Goal: Find specific page/section: Find specific page/section

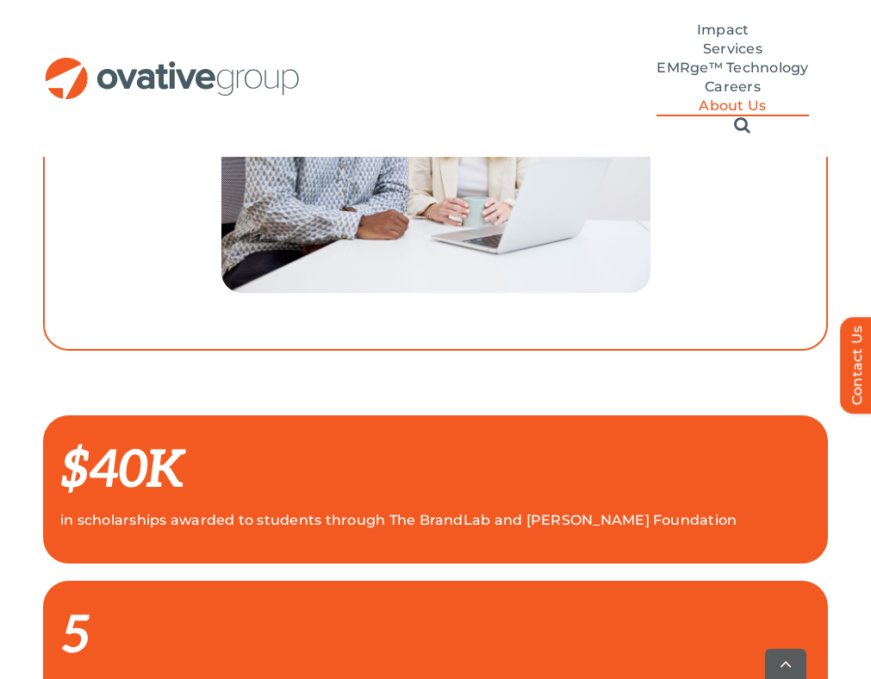
scroll to position [1671, 0]
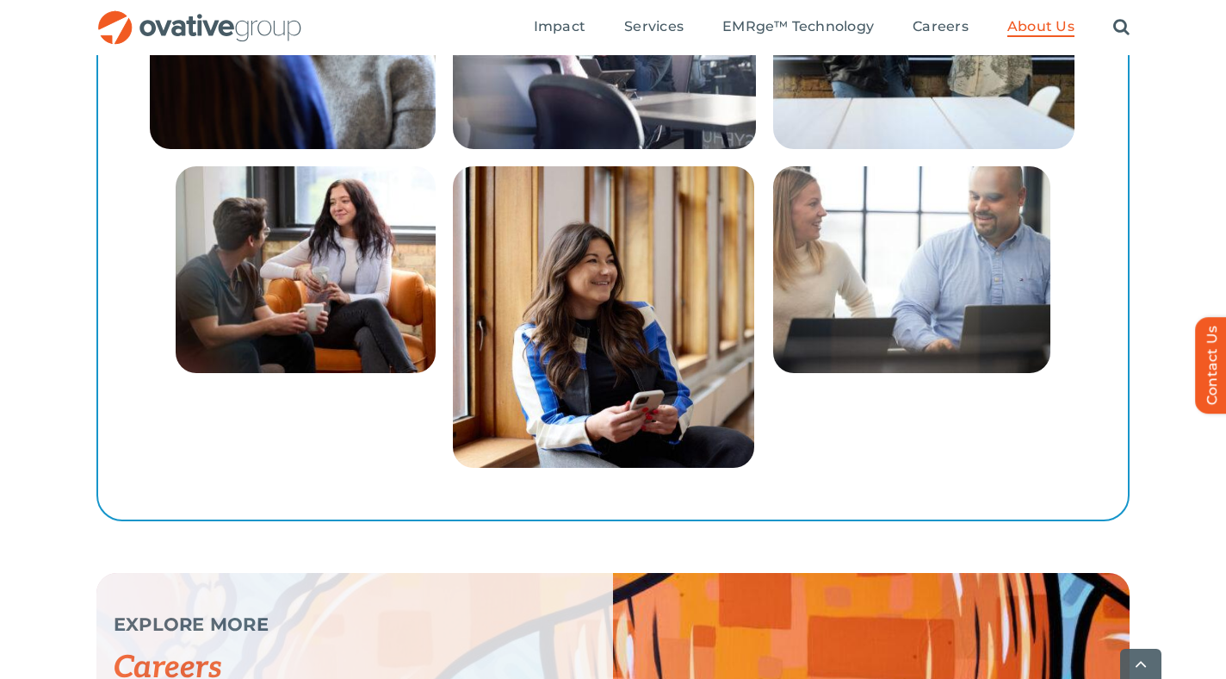
scroll to position [3172, 0]
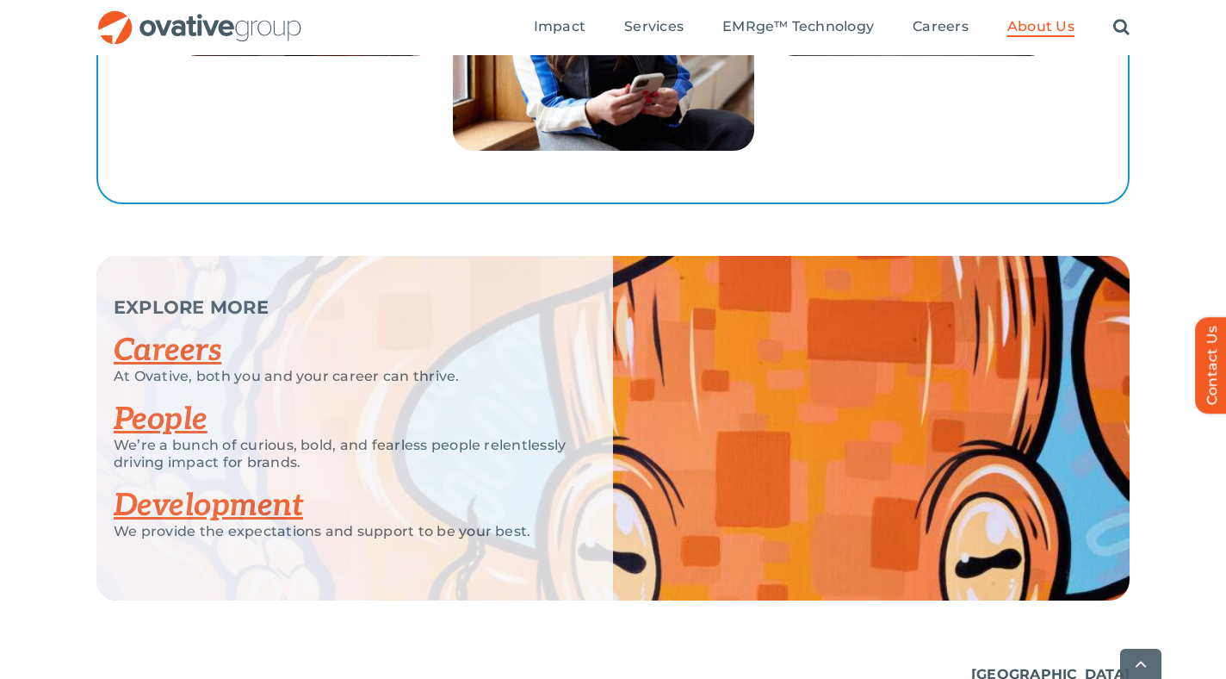
click at [210, 334] on link "Careers" at bounding box center [168, 351] width 108 height 38
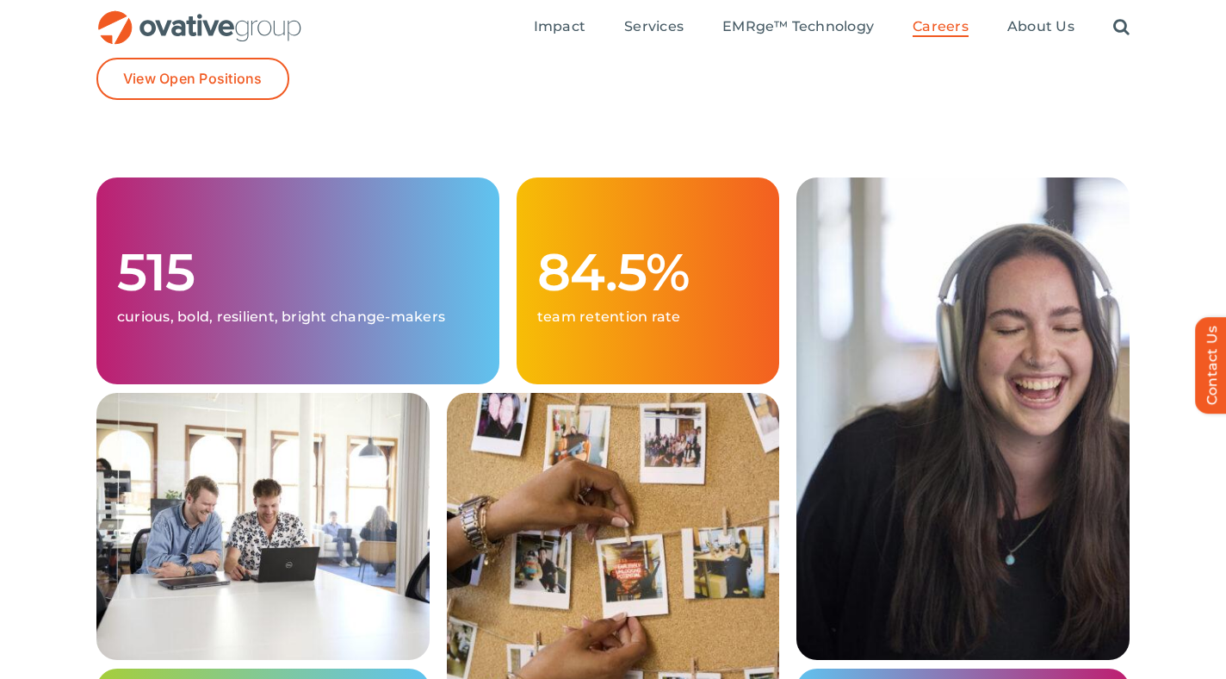
scroll to position [447, 0]
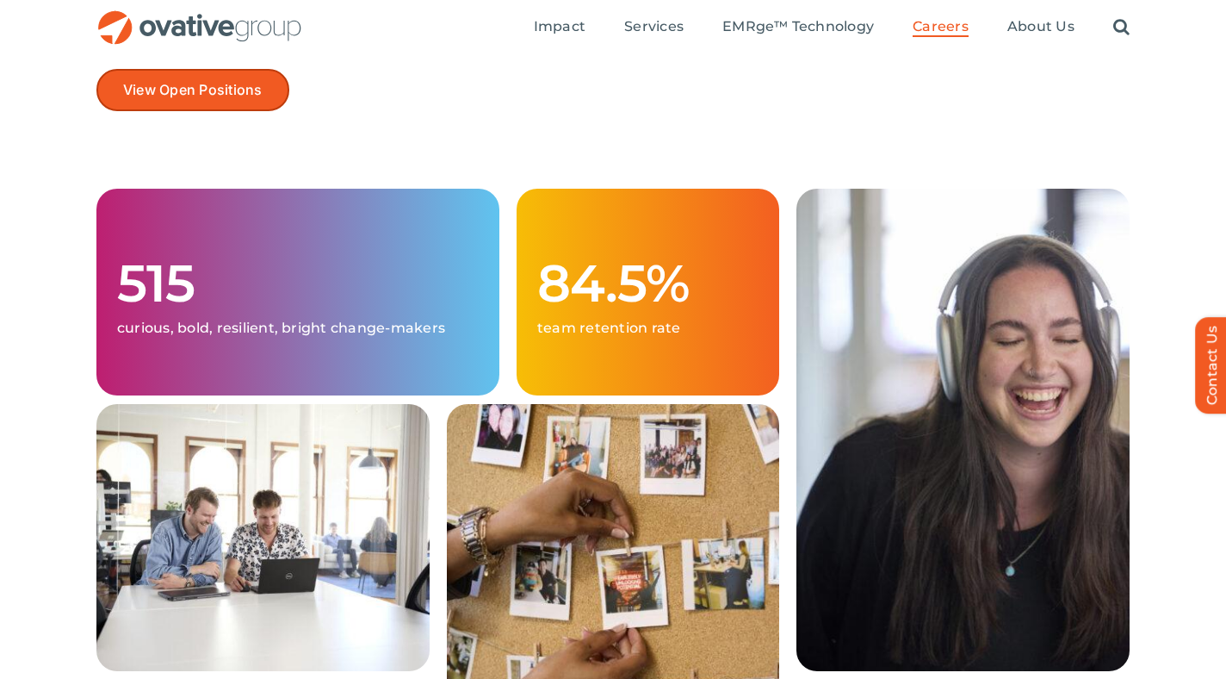
click at [258, 100] on link "View Open Positions" at bounding box center [192, 90] width 193 height 42
